Goal: Find specific page/section: Find specific page/section

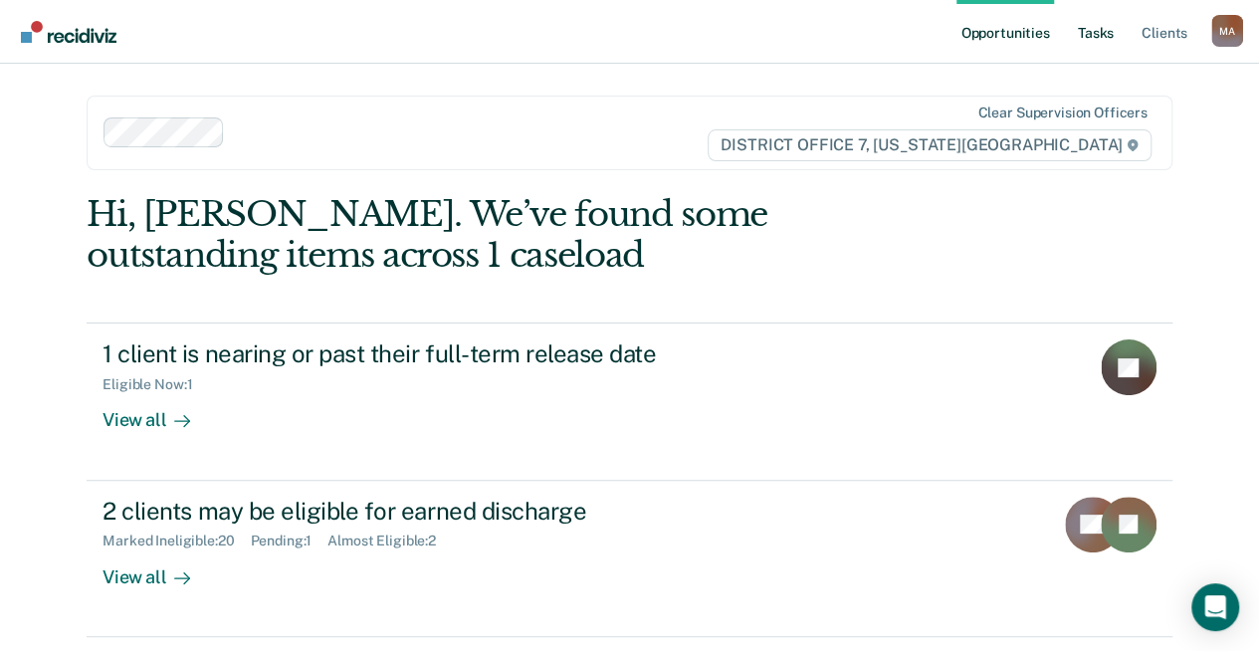
click at [1092, 35] on link "Tasks" at bounding box center [1096, 32] width 44 height 64
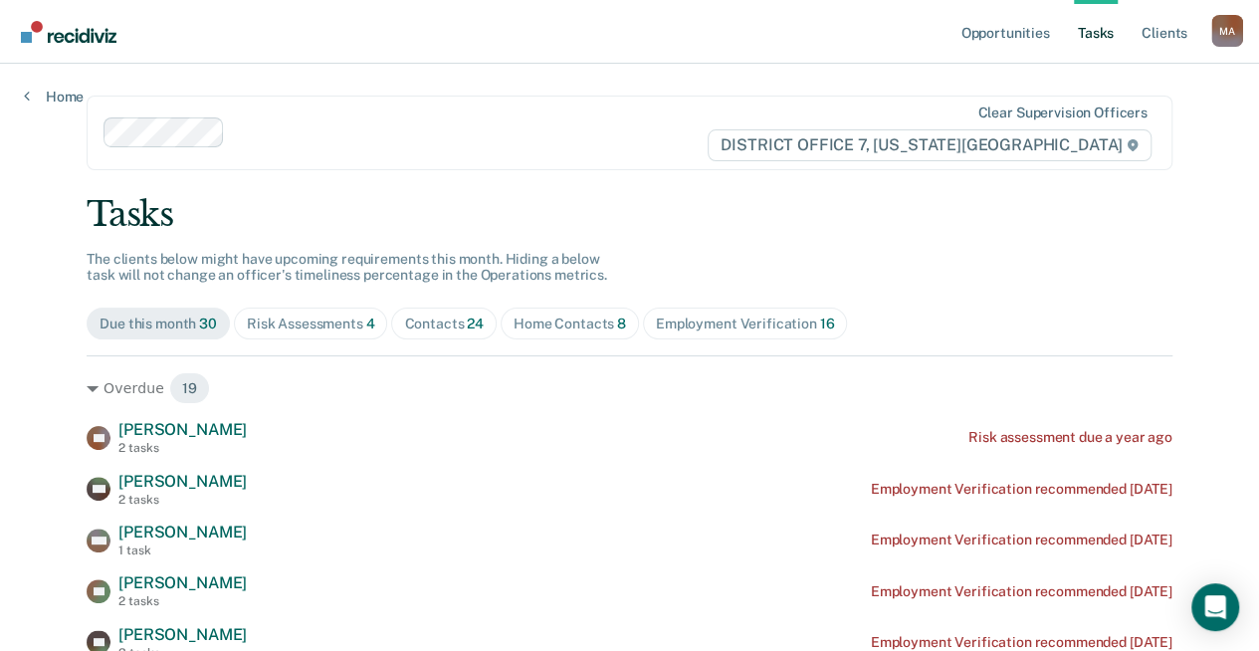
click at [267, 318] on div "Risk Assessments 4" at bounding box center [311, 323] width 128 height 17
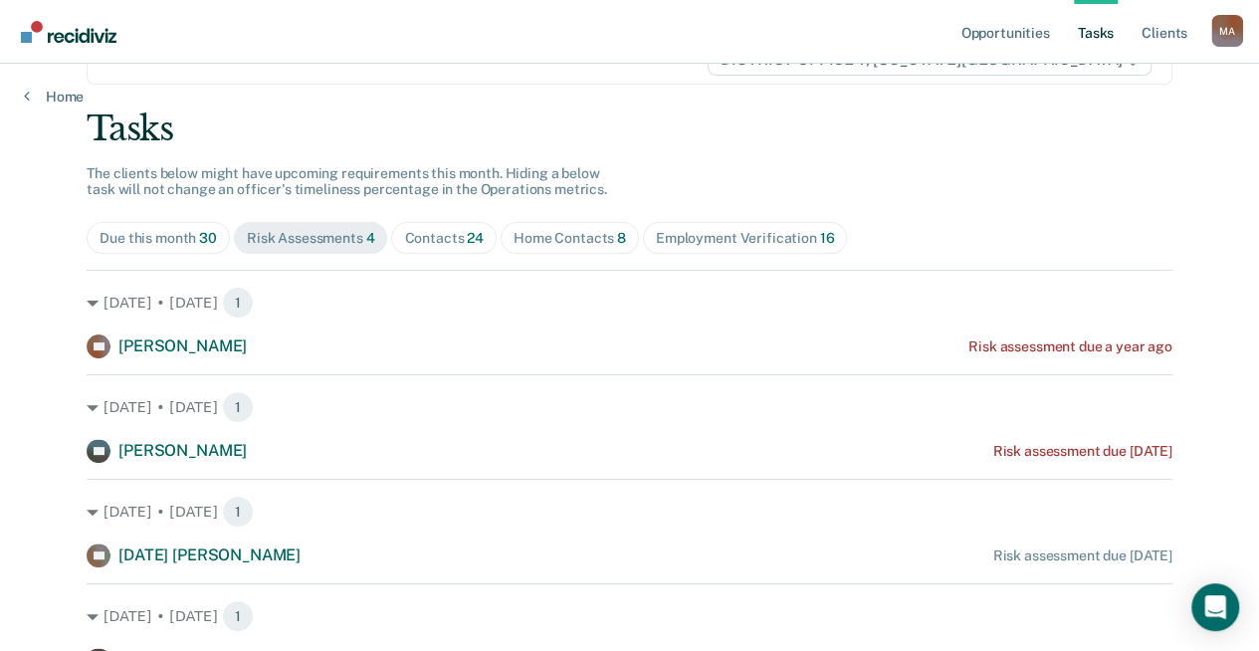
scroll to position [185, 0]
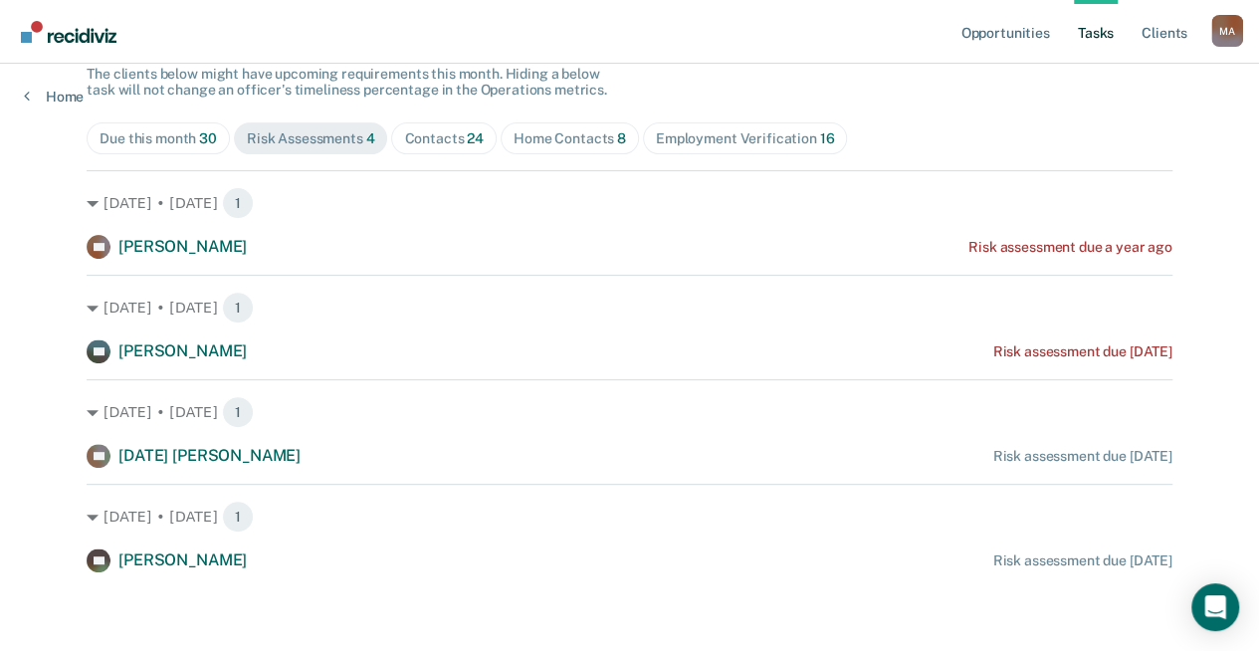
click at [412, 142] on div "Contacts 24" at bounding box center [444, 138] width 80 height 17
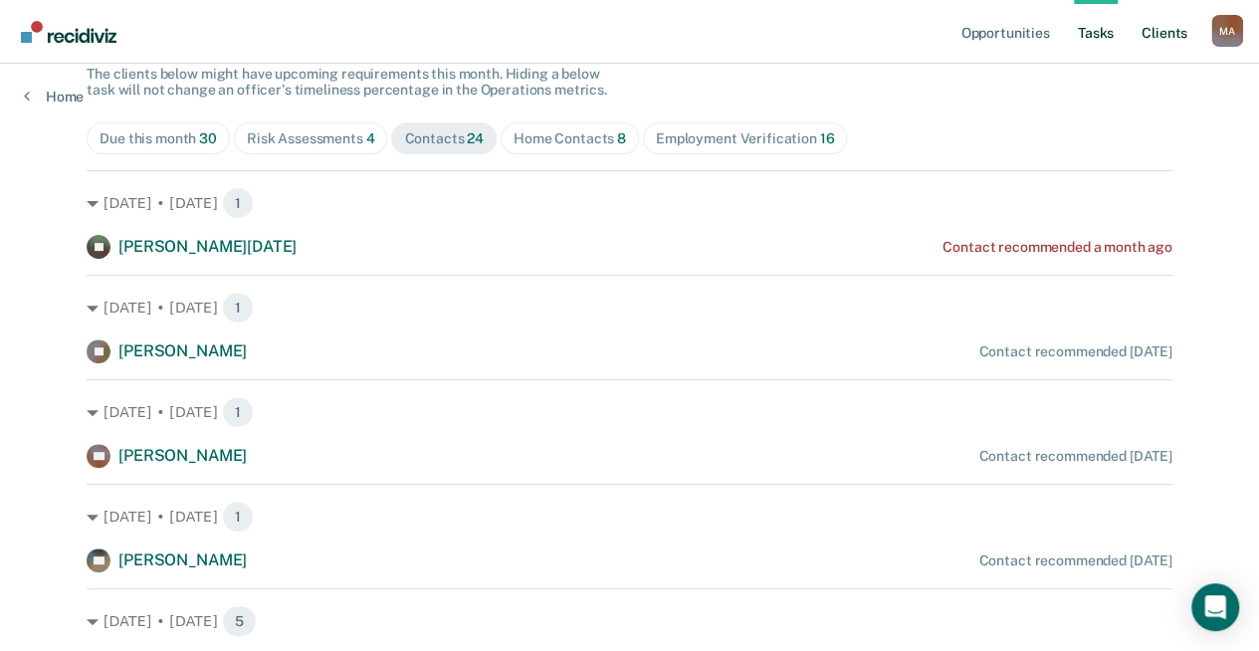
click at [1171, 31] on link "Client s" at bounding box center [1164, 32] width 54 height 64
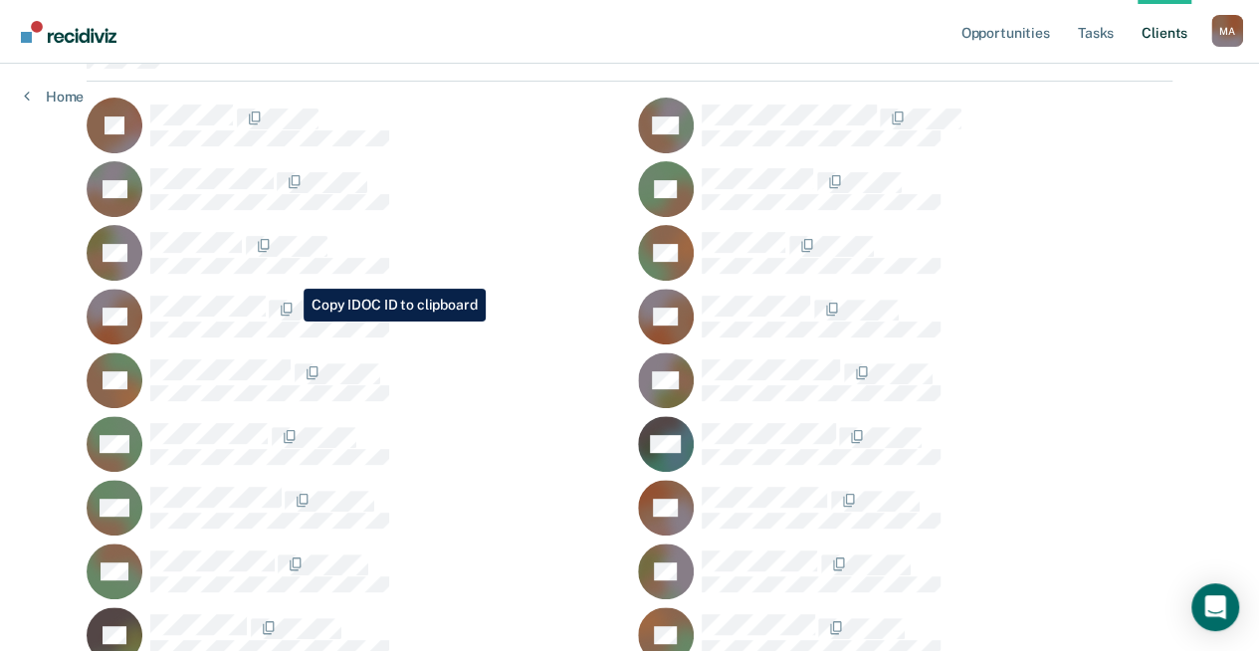
scroll to position [199, 0]
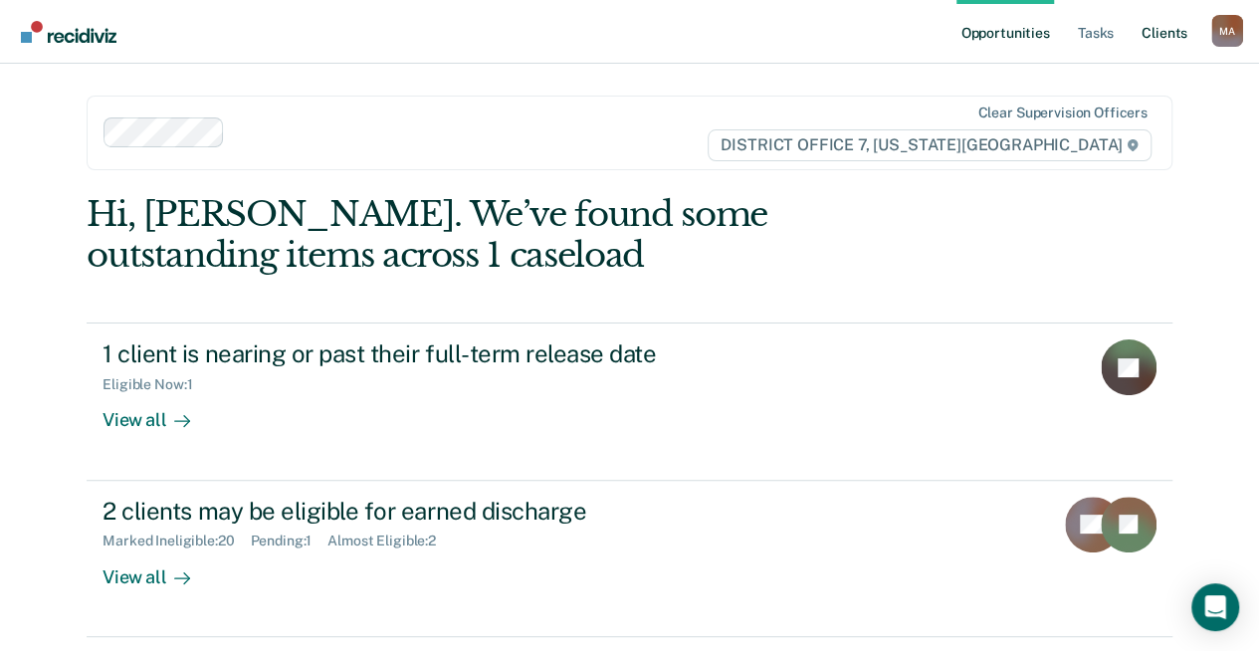
click at [1158, 27] on link "Client s" at bounding box center [1164, 32] width 54 height 64
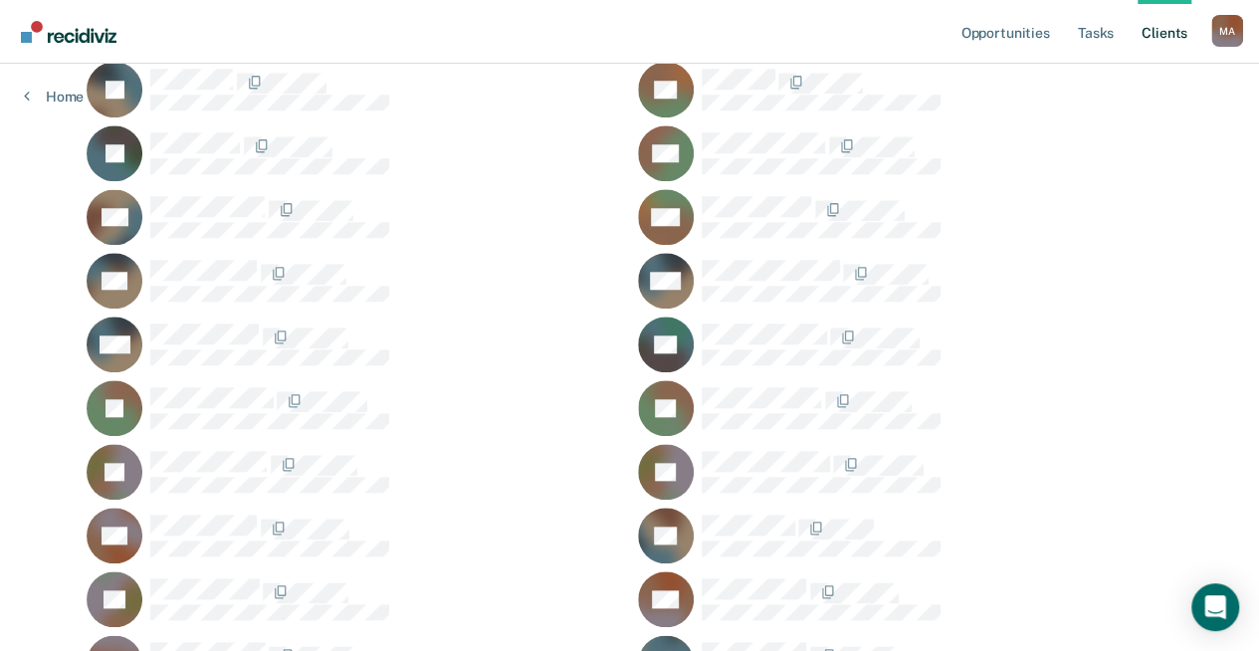
scroll to position [995, 0]
